Goal: Task Accomplishment & Management: Manage account settings

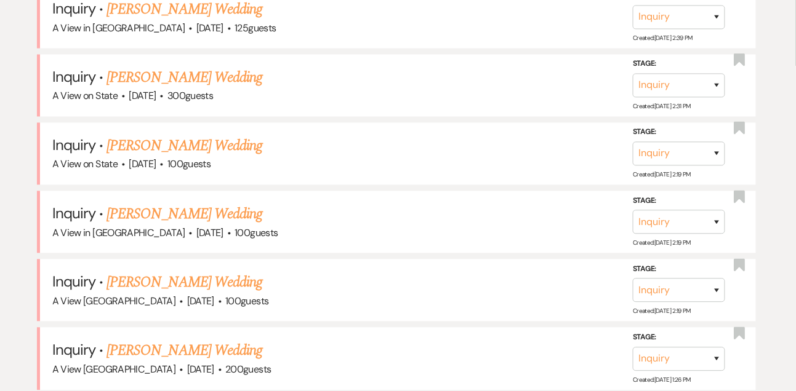
scroll to position [560, 0]
click at [183, 86] on link "[PERSON_NAME] Wedding" at bounding box center [184, 78] width 156 height 22
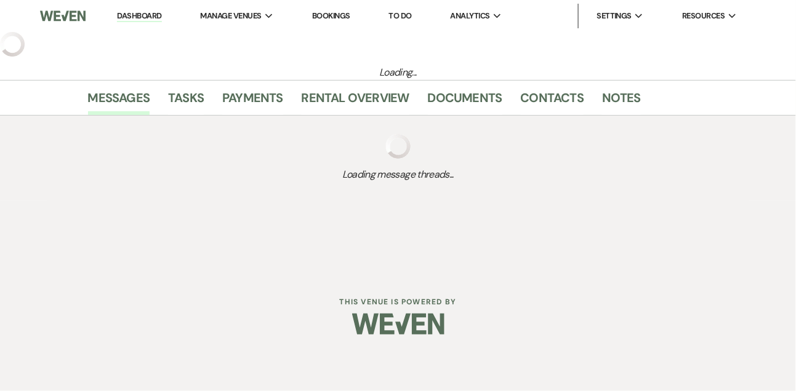
select select "5"
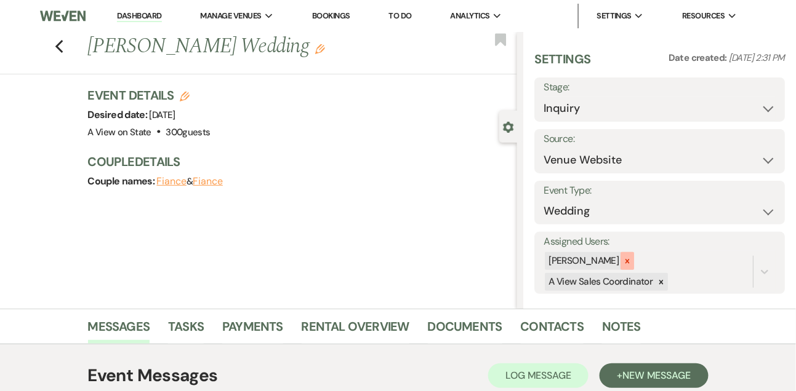
click at [631, 259] on icon at bounding box center [627, 261] width 9 height 9
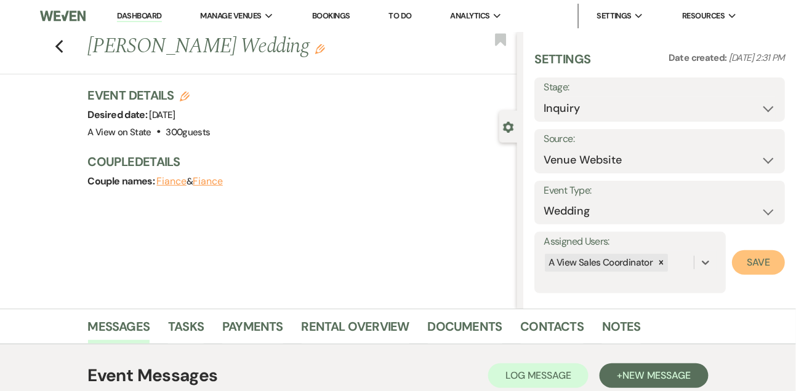
click at [760, 265] on button "Save" at bounding box center [758, 262] width 53 height 25
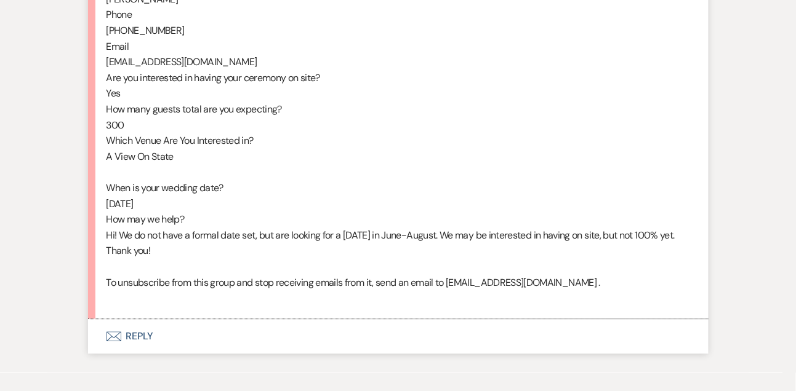
scroll to position [770, 0]
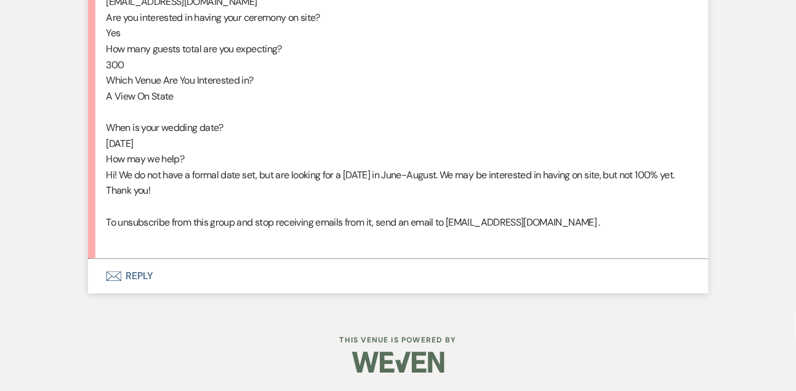
click at [137, 279] on button "Envelope Reply" at bounding box center [398, 276] width 620 height 34
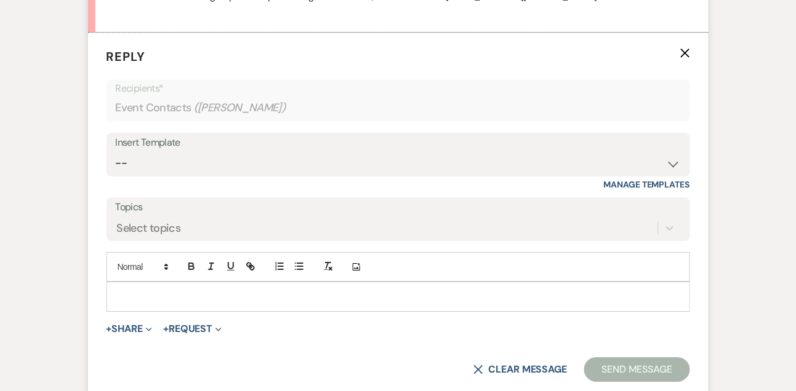
scroll to position [983, 0]
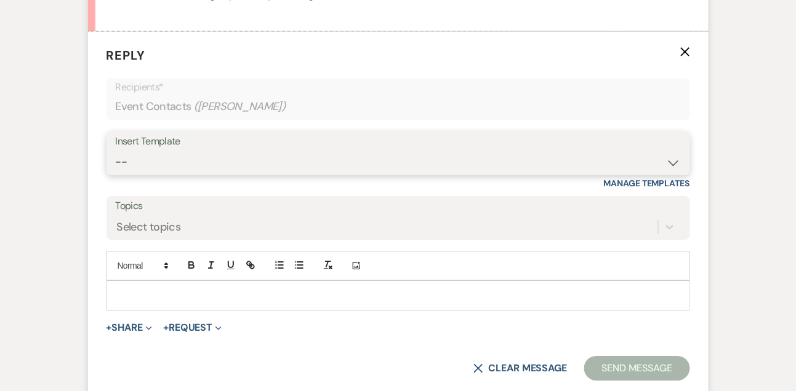
click at [156, 174] on select "-- Tour Confirmation Contract (Pre-Booked Leads) Out of office Inquiry Email Al…" at bounding box center [398, 162] width 565 height 24
select select "3303"
click at [116, 165] on select "-- Tour Confirmation Contract (Pre-Booked Leads) Out of office Inquiry Email Al…" at bounding box center [398, 162] width 565 height 24
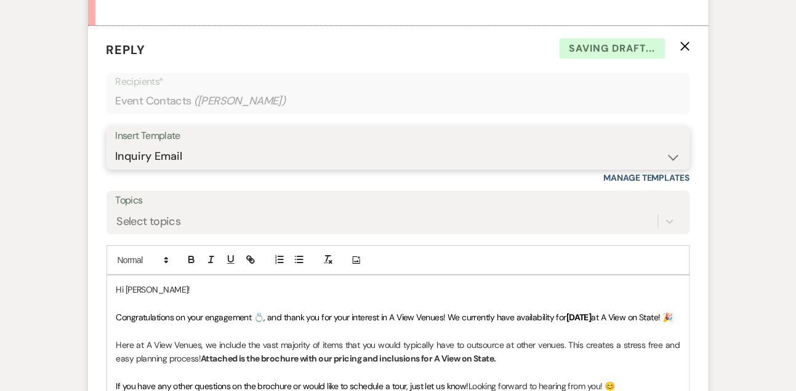
scroll to position [1088, 0]
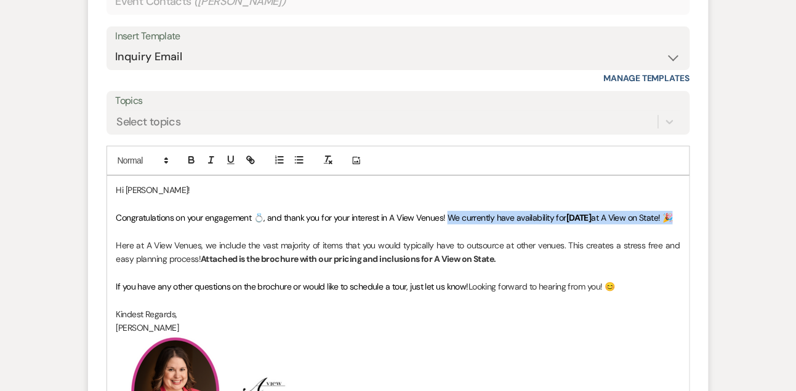
drag, startPoint x: 461, startPoint y: 232, endPoint x: 463, endPoint y: 241, distance: 9.4
click at [463, 225] on p "Congratulations on your engagement 💍, and thank you for your interest in A View…" at bounding box center [398, 218] width 564 height 14
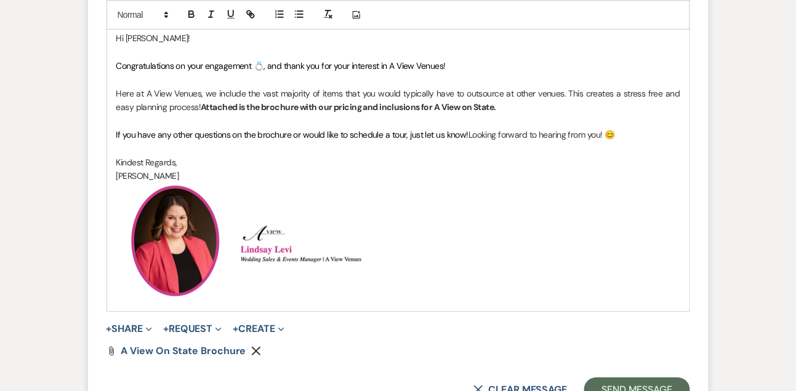
scroll to position [1393, 0]
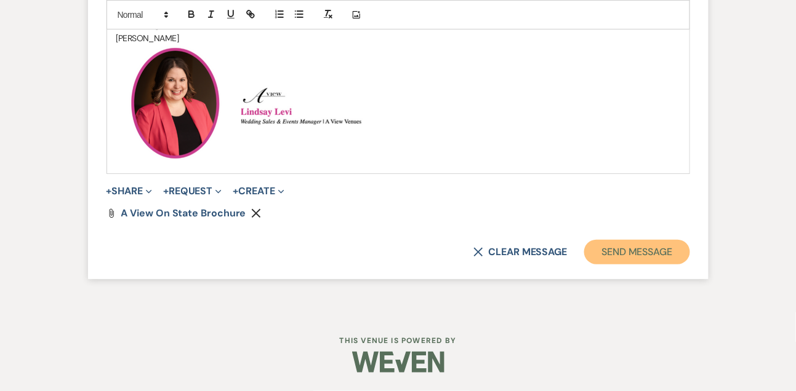
click at [634, 254] on button "Send Message" at bounding box center [636, 252] width 105 height 25
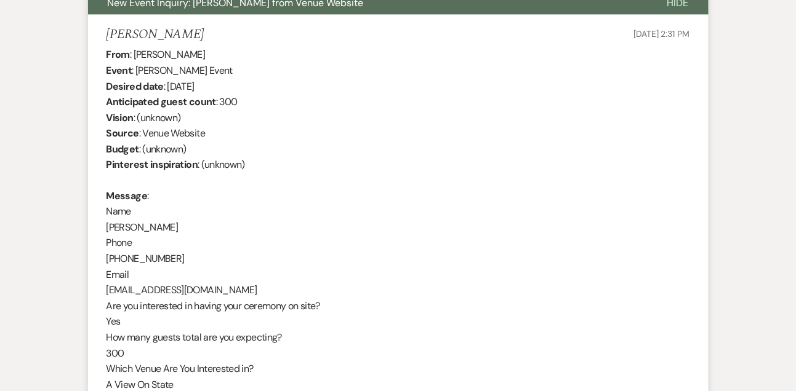
scroll to position [439, 0]
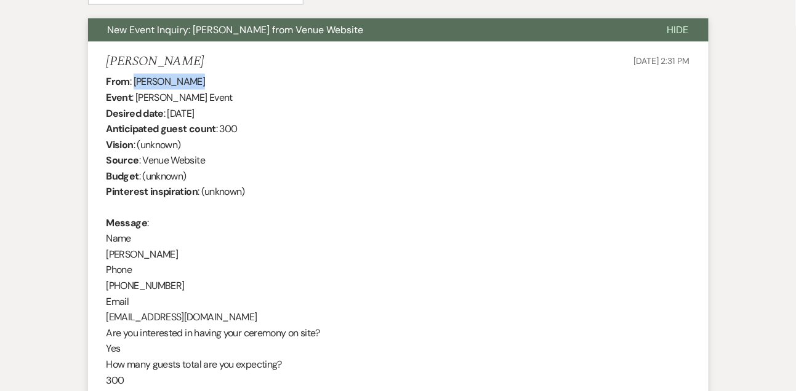
drag, startPoint x: 134, startPoint y: 80, endPoint x: 207, endPoint y: 80, distance: 73.8
click at [207, 80] on div "From : [PERSON_NAME] Event : [PERSON_NAME] Event Desired date : [DATE] Anticipa…" at bounding box center [397, 318] width 583 height 488
copy div "[PERSON_NAME]"
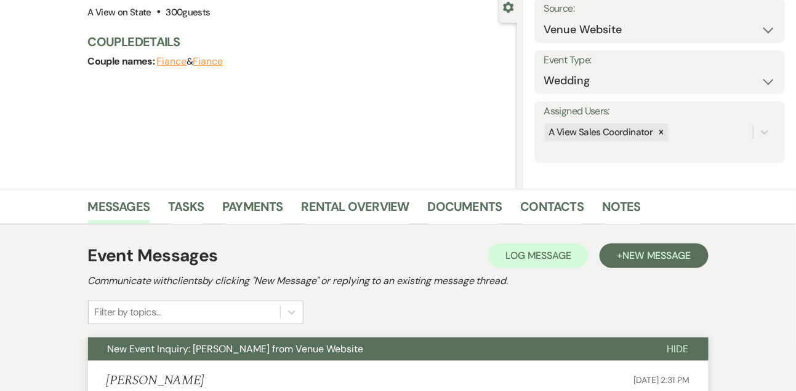
scroll to position [0, 0]
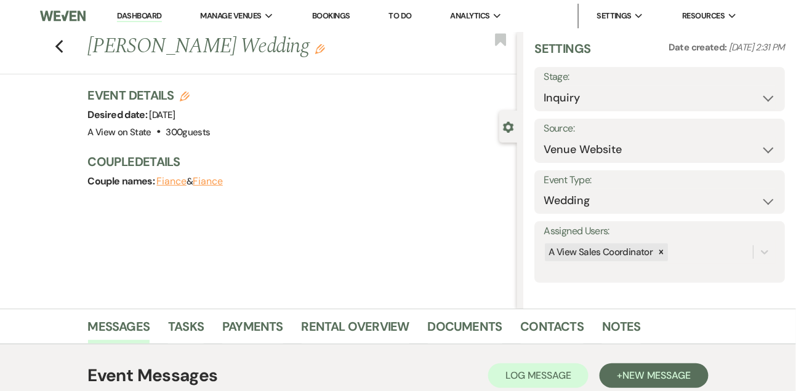
click at [154, 19] on link "Dashboard" at bounding box center [139, 16] width 44 height 12
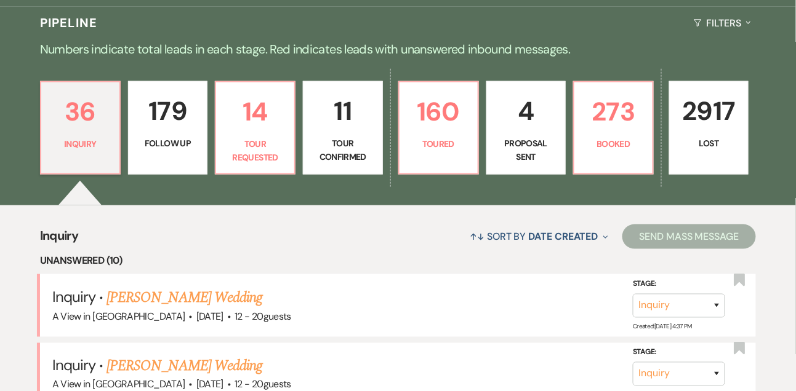
scroll to position [335, 0]
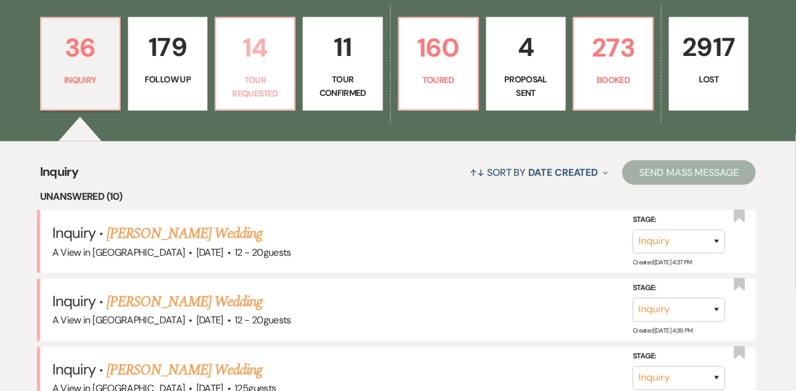
click at [237, 68] on p "14" at bounding box center [254, 47] width 63 height 41
select select "2"
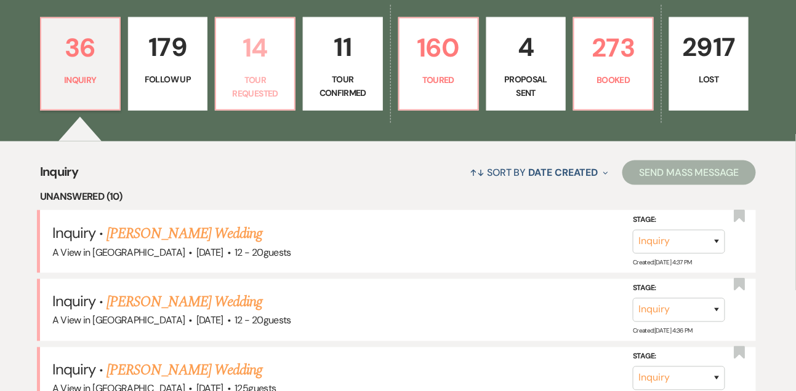
select select "2"
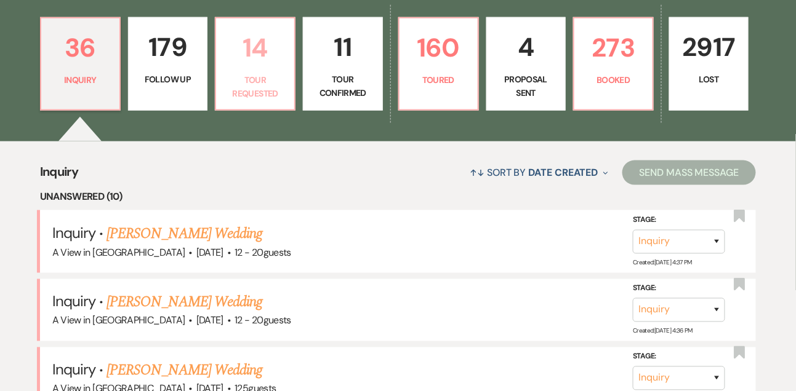
select select "2"
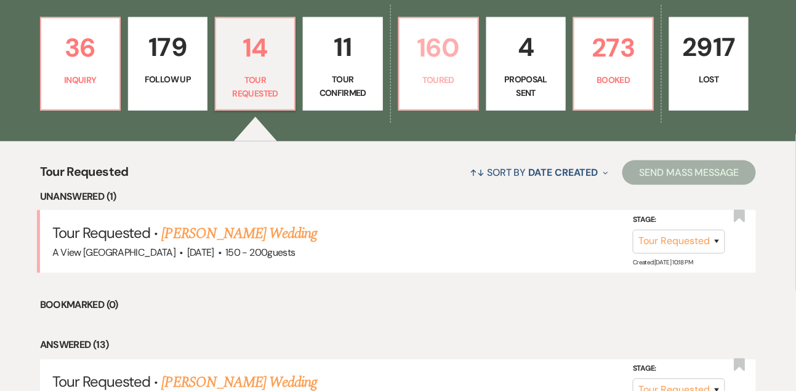
click at [407, 87] on p "Toured" at bounding box center [438, 80] width 63 height 14
select select "5"
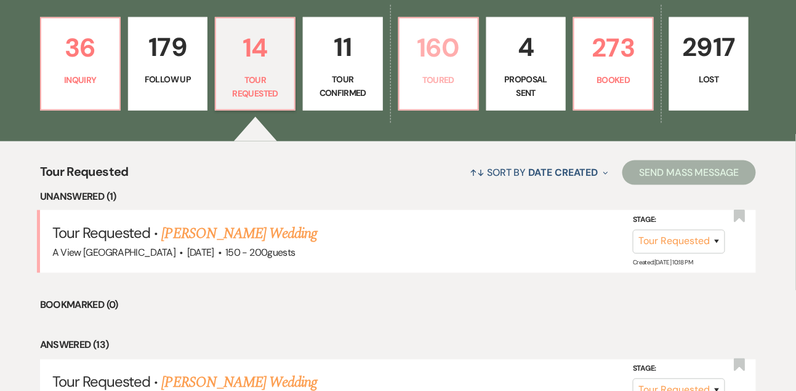
select select "5"
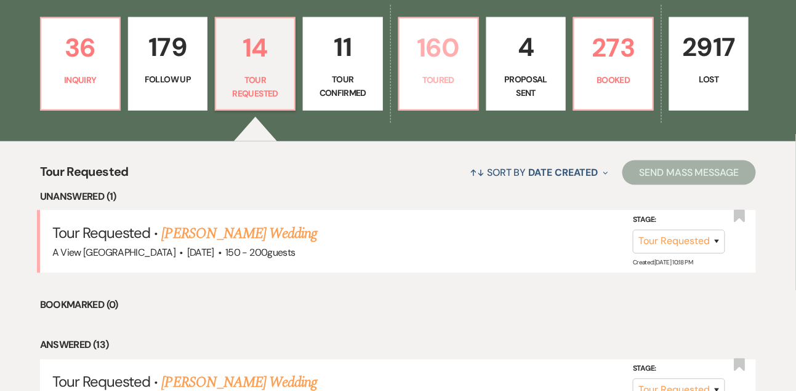
select select "5"
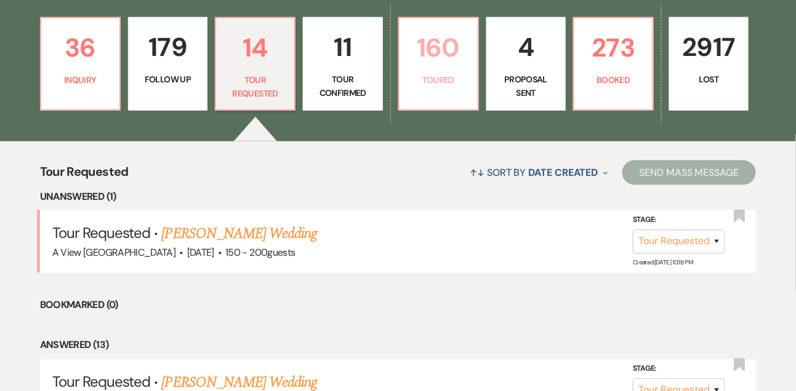
select select "5"
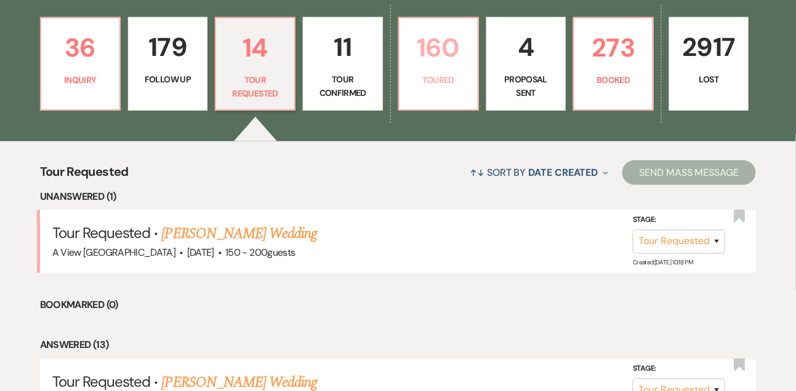
select select "5"
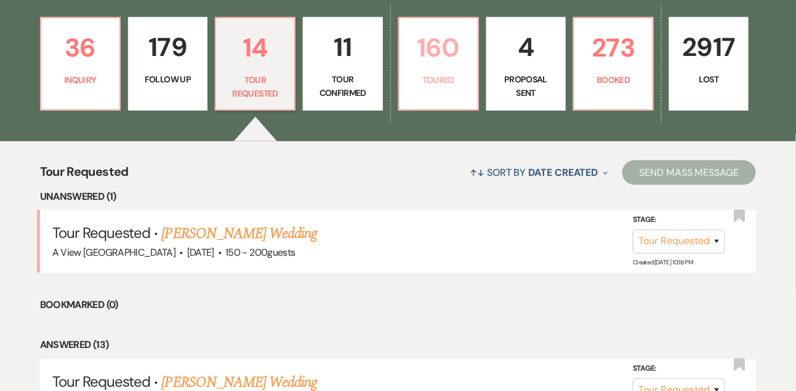
select select "5"
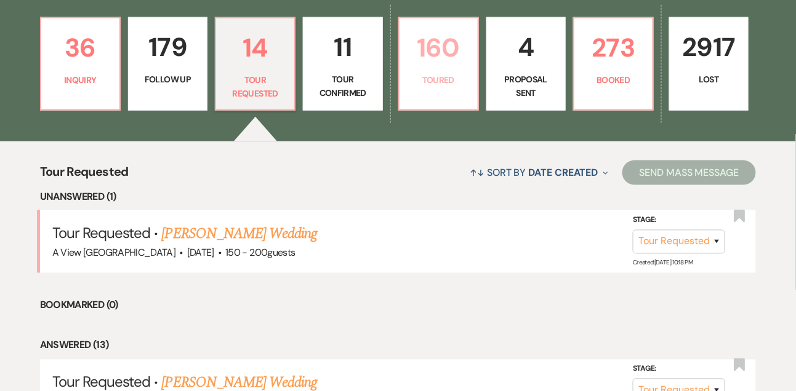
select select "5"
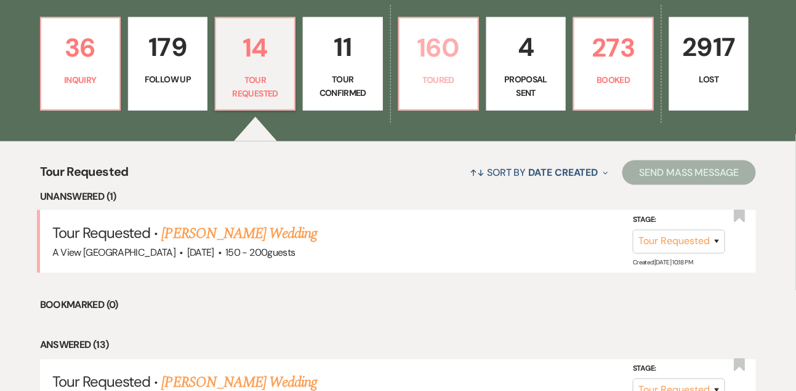
select select "5"
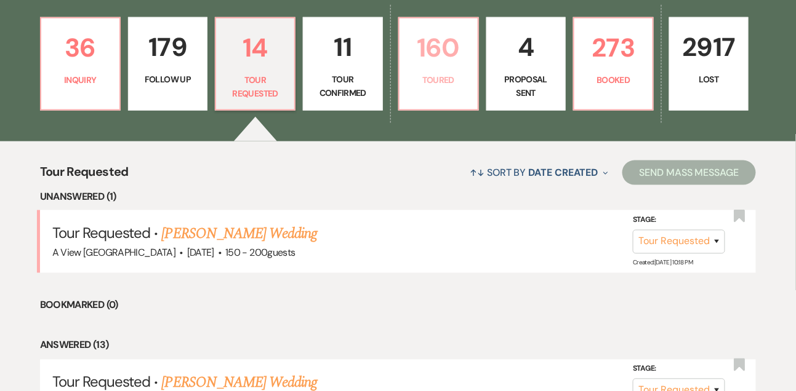
select select "5"
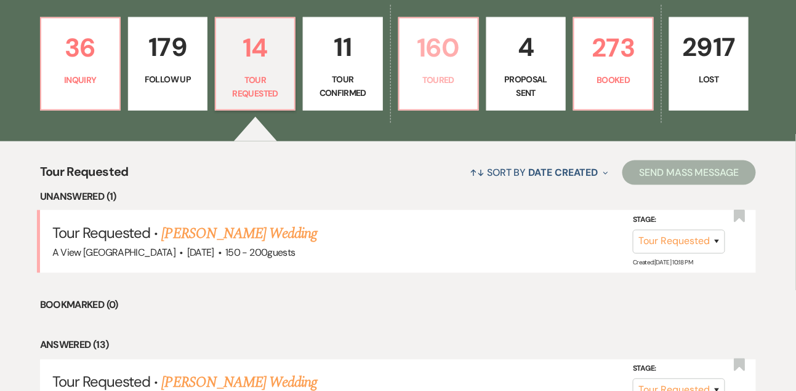
select select "5"
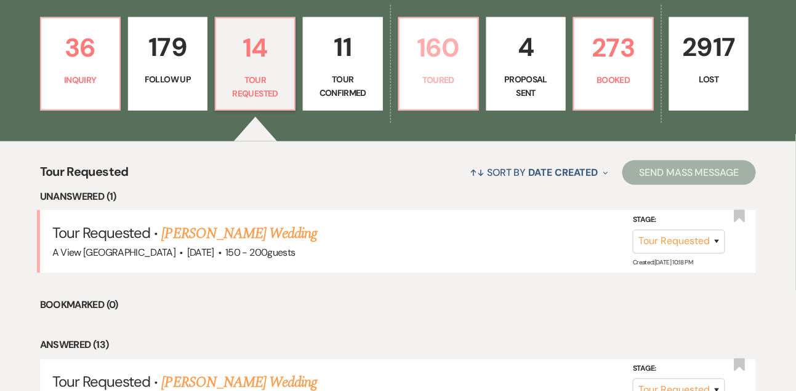
select select "5"
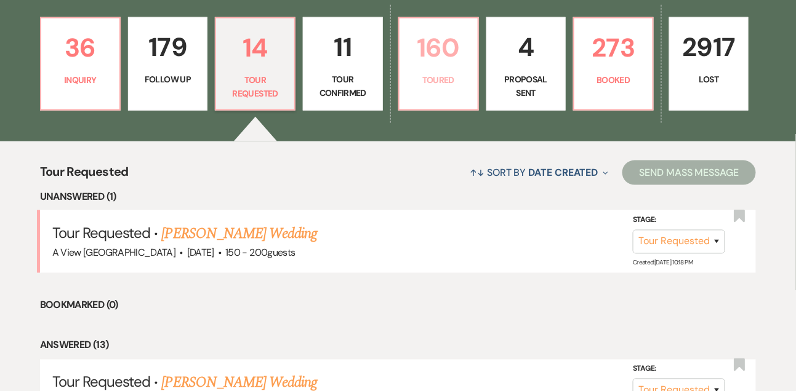
select select "5"
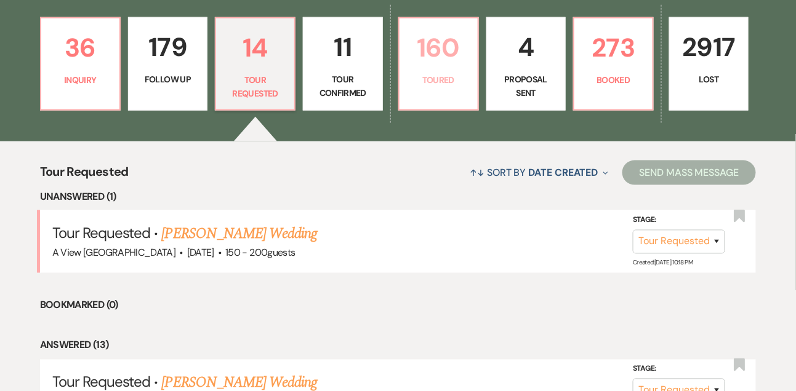
select select "5"
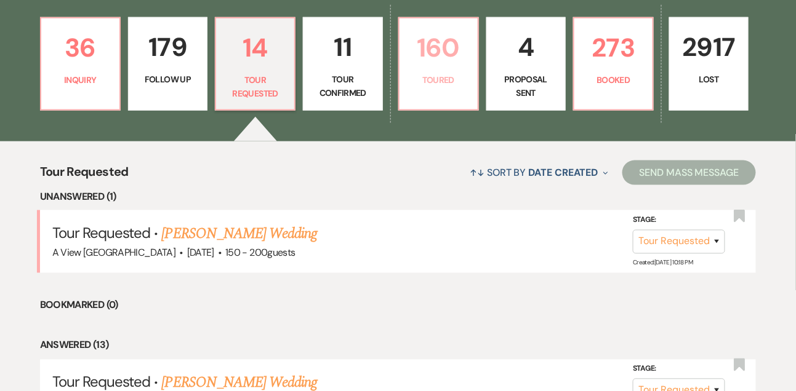
select select "5"
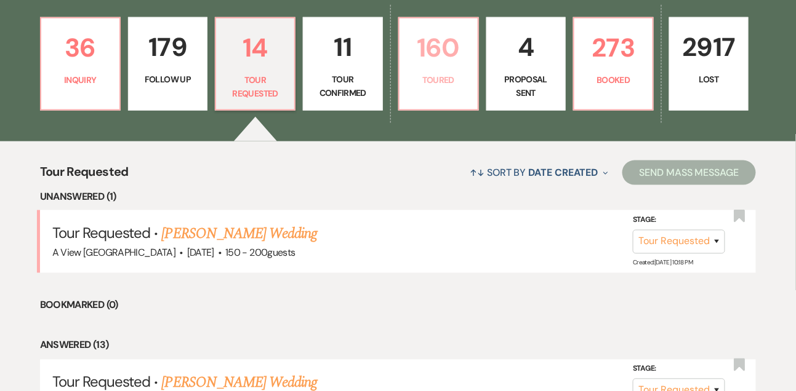
select select "5"
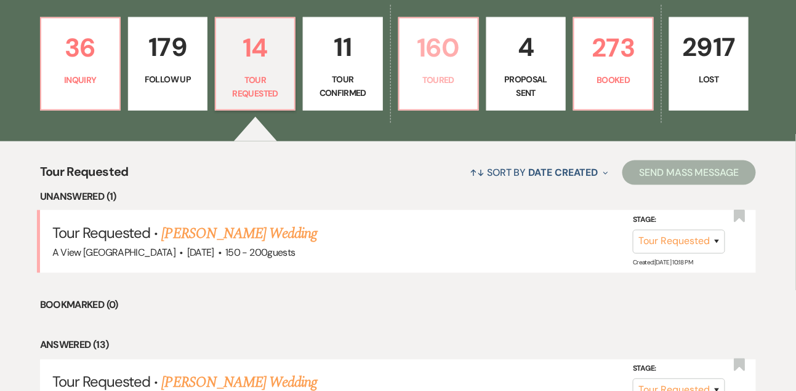
select select "5"
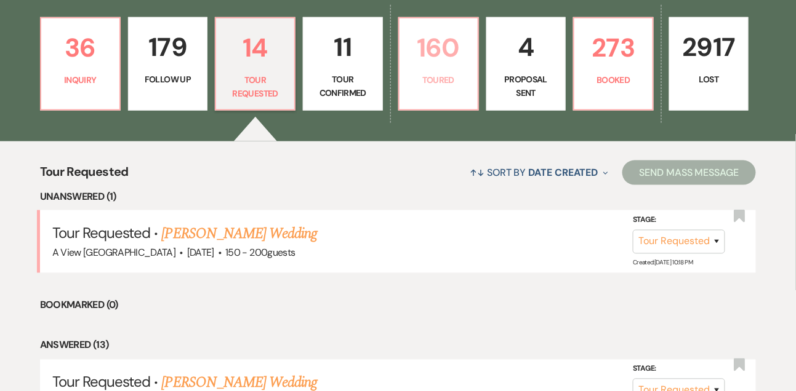
select select "5"
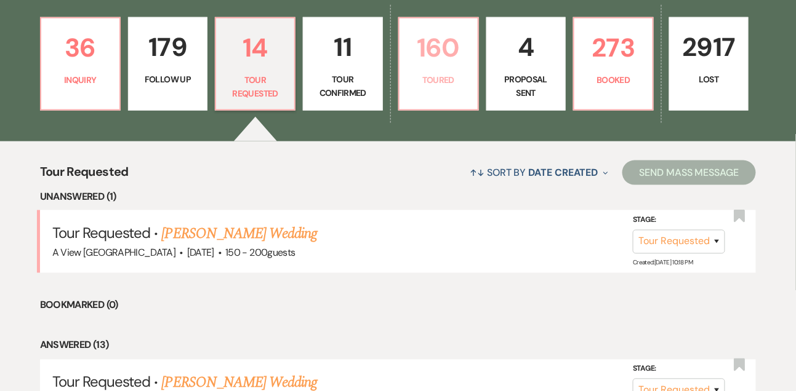
select select "5"
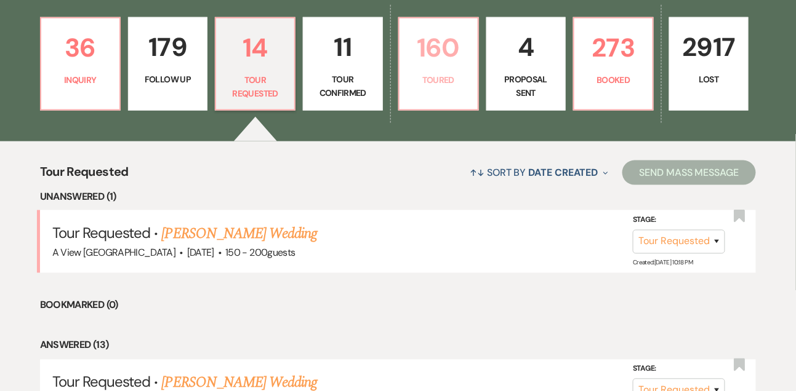
select select "5"
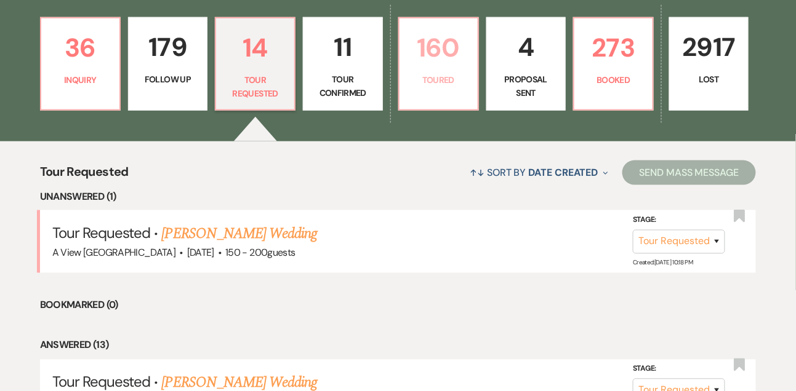
select select "5"
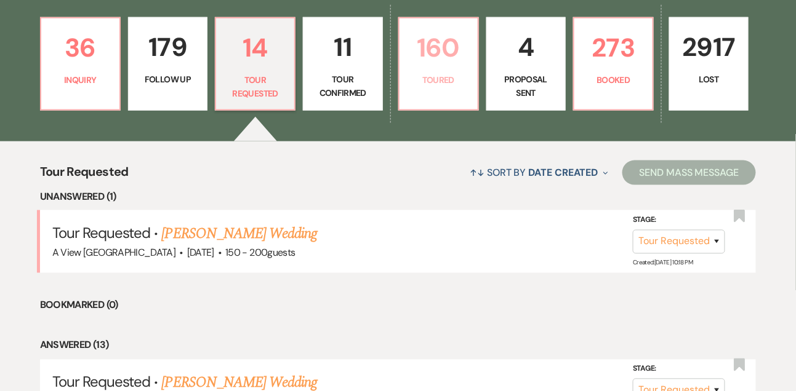
select select "5"
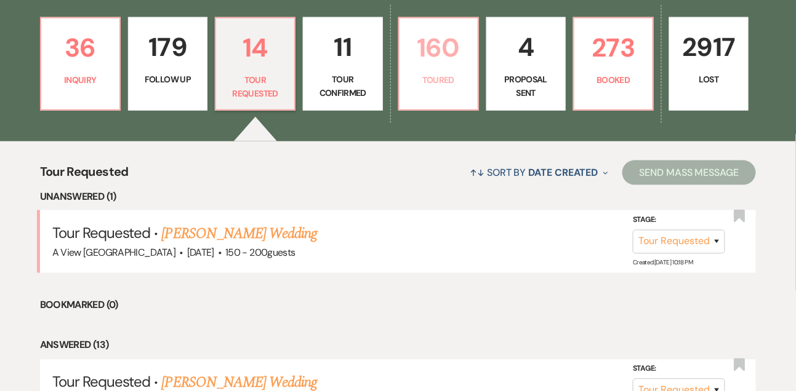
select select "5"
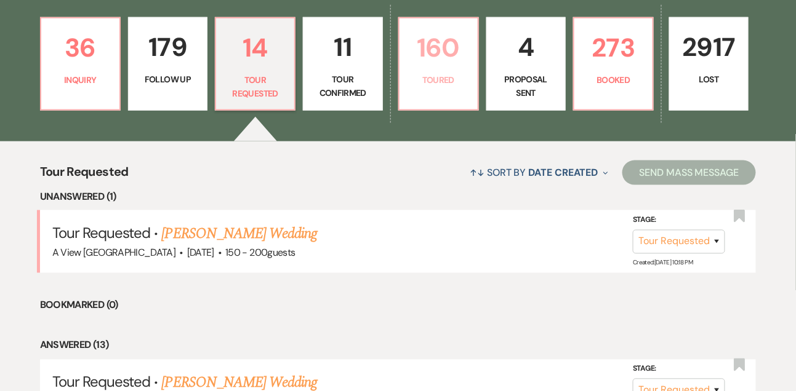
select select "5"
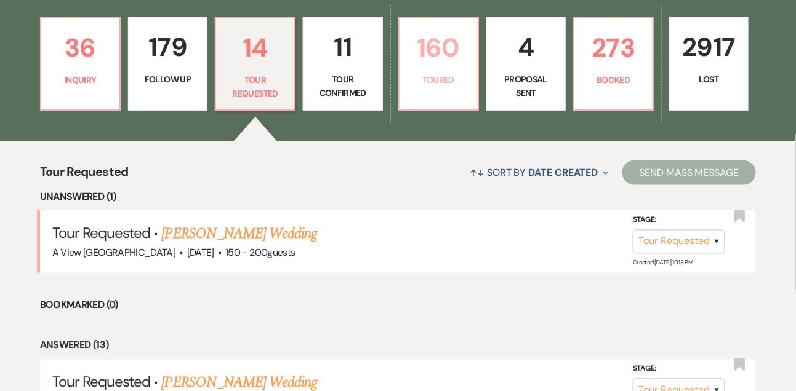
select select "5"
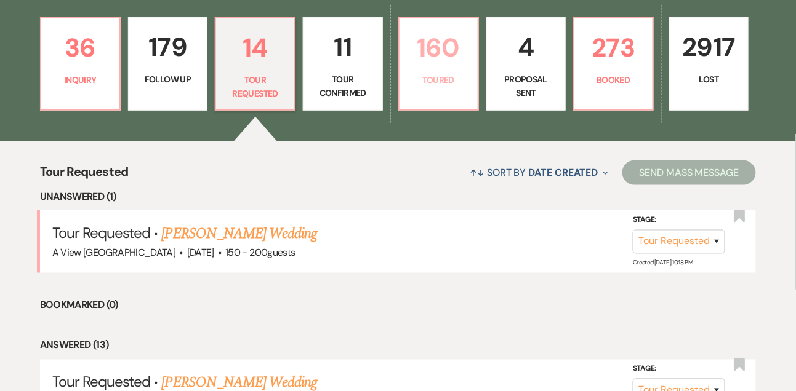
select select "5"
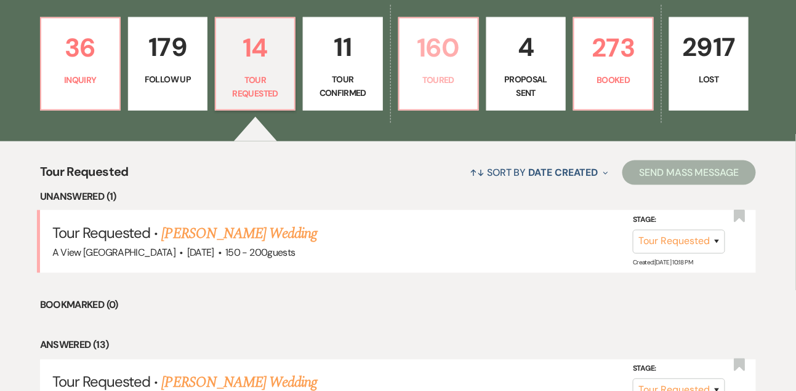
select select "5"
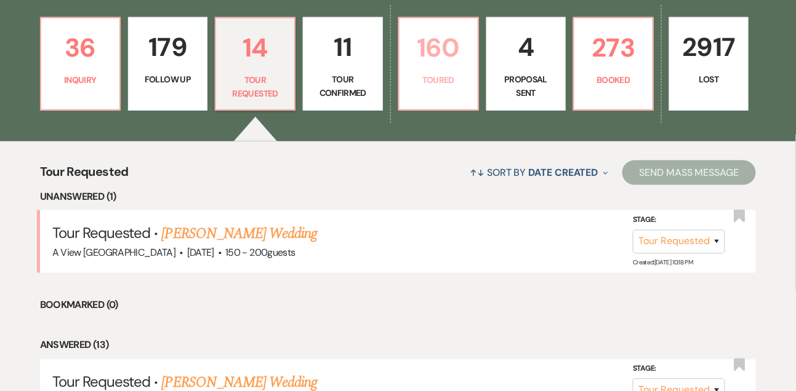
select select "5"
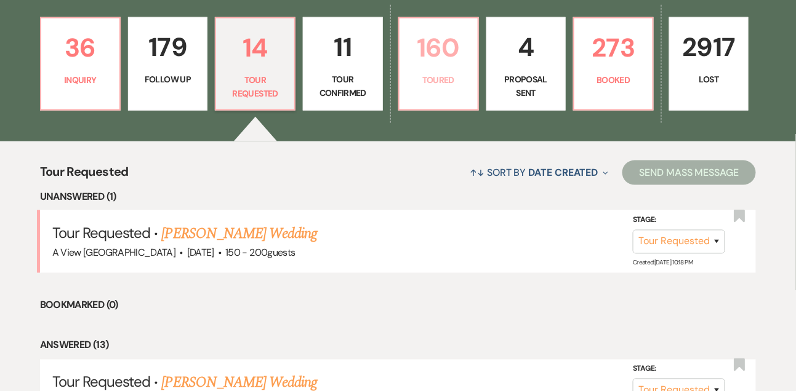
select select "5"
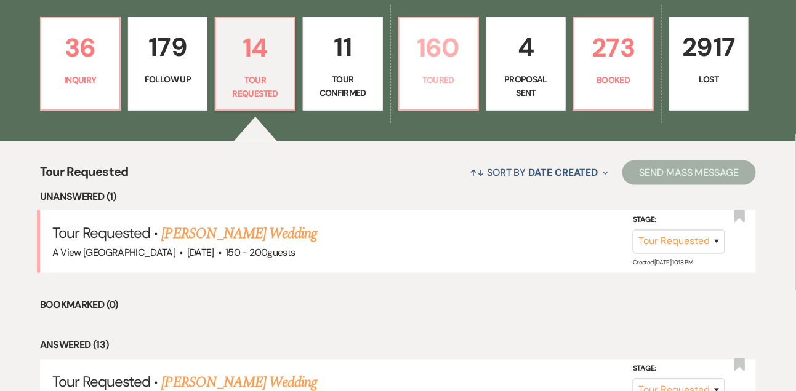
select select "5"
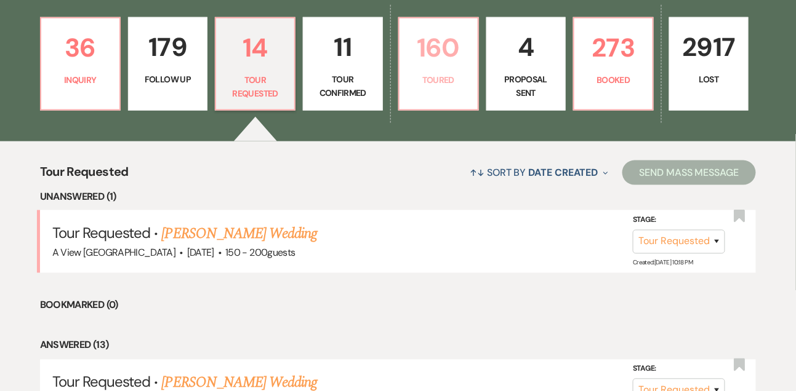
select select "5"
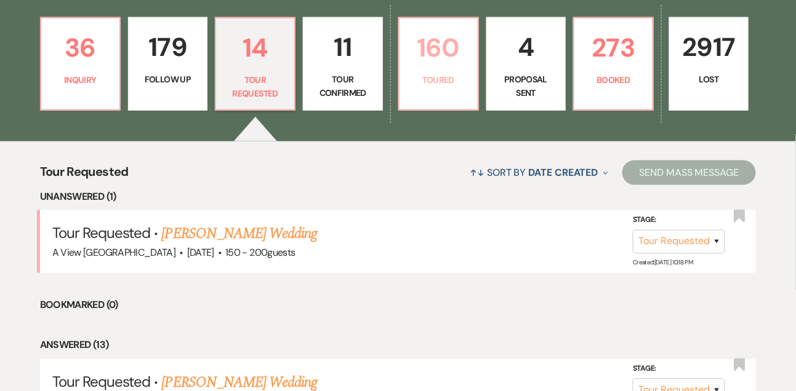
select select "5"
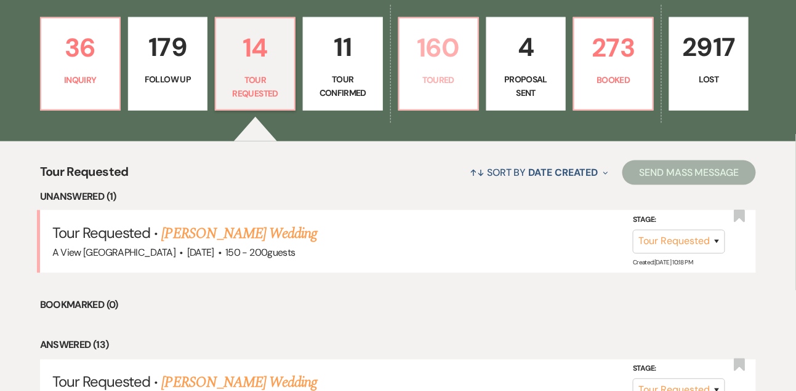
select select "5"
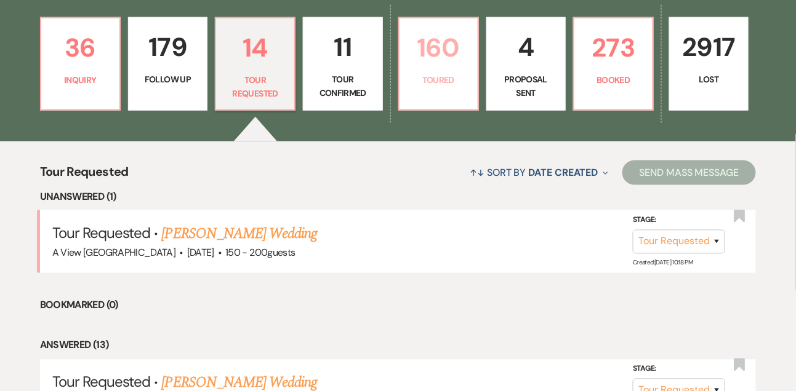
select select "5"
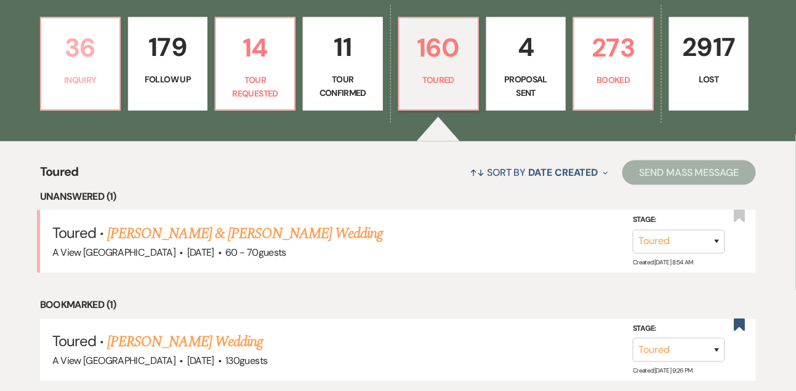
click at [102, 86] on p "Inquiry" at bounding box center [80, 80] width 63 height 14
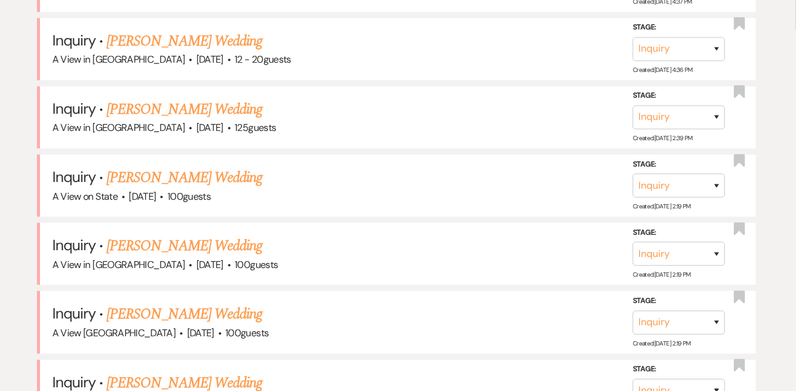
scroll to position [595, 0]
